Goal: Register for event/course

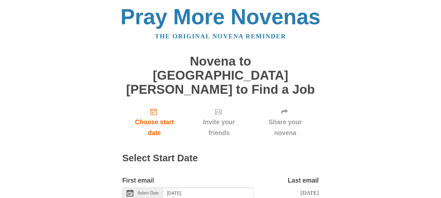
click at [143, 191] on span "Select Date" at bounding box center [148, 193] width 21 height 5
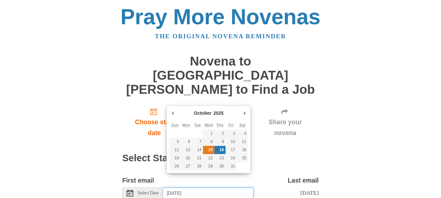
type input "[DATE]"
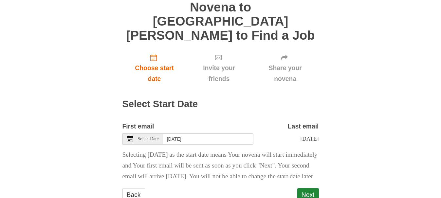
scroll to position [54, 0]
click at [306, 189] on button "Next" at bounding box center [309, 194] width 22 height 13
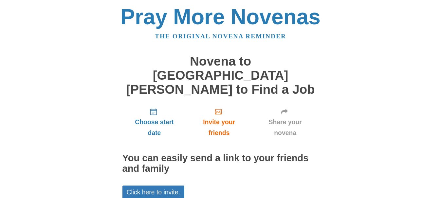
scroll to position [49, 0]
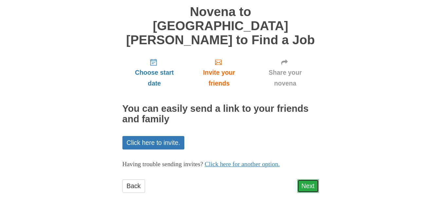
click at [311, 179] on link "Next" at bounding box center [309, 185] width 22 height 13
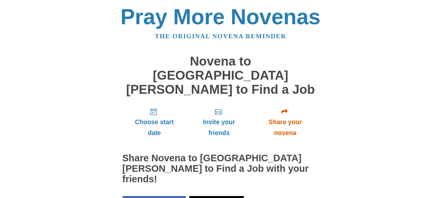
scroll to position [79, 0]
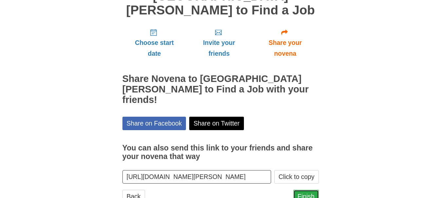
click at [309, 190] on link "Finish" at bounding box center [307, 196] width 26 height 13
